Goal: Check status: Check status

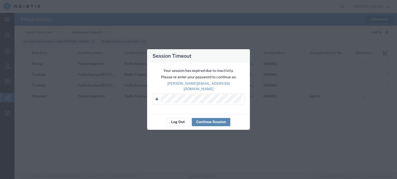
click at [200, 119] on button "Continue Session" at bounding box center [211, 122] width 38 height 8
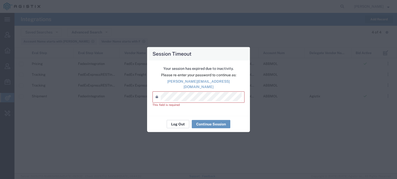
click at [179, 122] on button "Log Out" at bounding box center [178, 124] width 22 height 8
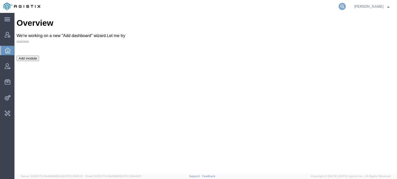
click at [342, 5] on icon at bounding box center [341, 6] width 7 height 7
paste input "54475747"
type input "54475747"
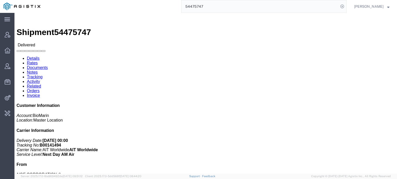
click b "B00141494"
click link "Activity"
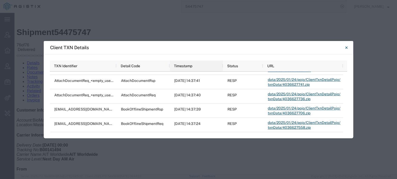
click at [187, 66] on span "Timestamp" at bounding box center [183, 66] width 18 height 4
click at [207, 64] on div "Timestamp" at bounding box center [197, 66] width 47 height 8
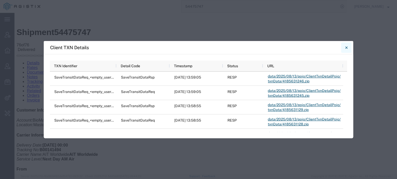
click at [343, 45] on button "Close" at bounding box center [346, 48] width 10 height 10
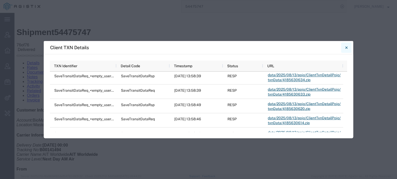
click at [347, 47] on icon "Close" at bounding box center [346, 47] width 2 height 2
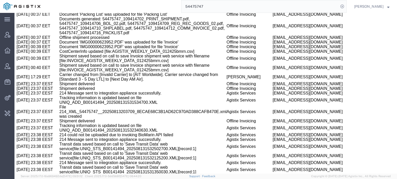
click at [194, 4] on input "54475747" at bounding box center [259, 6] width 157 height 12
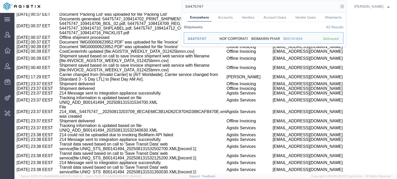
click at [194, 4] on input "54475747" at bounding box center [259, 6] width 157 height 12
